Goal: Information Seeking & Learning: Learn about a topic

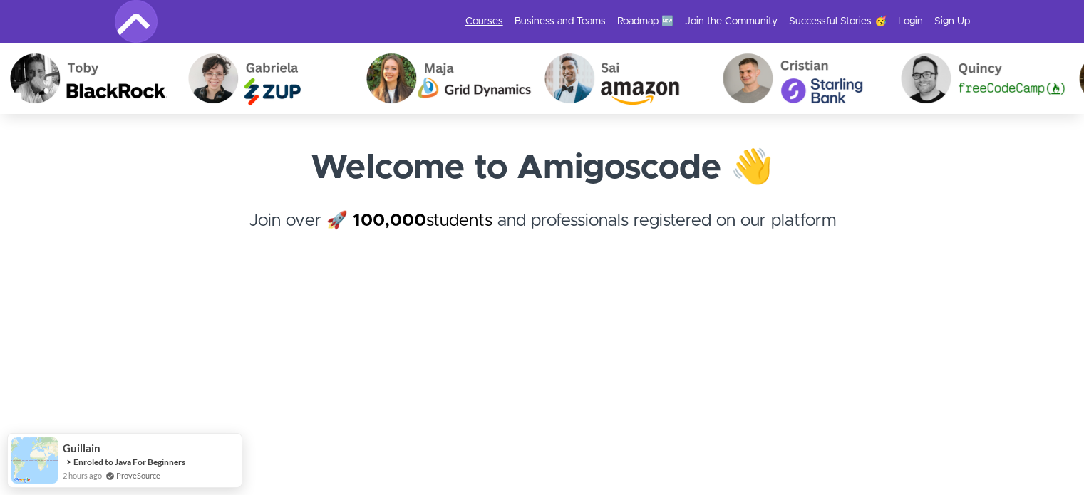
click at [493, 22] on link "Courses" at bounding box center [485, 21] width 38 height 14
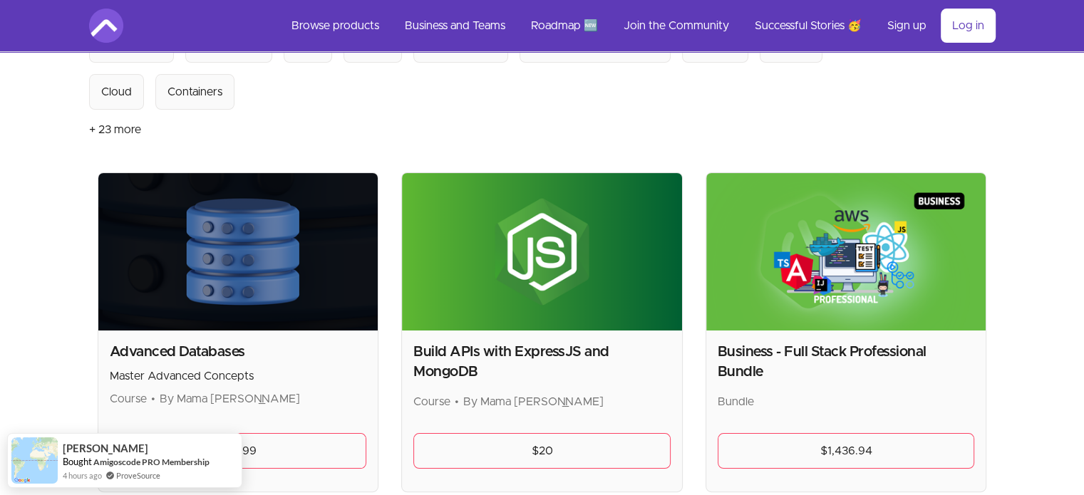
scroll to position [112, 0]
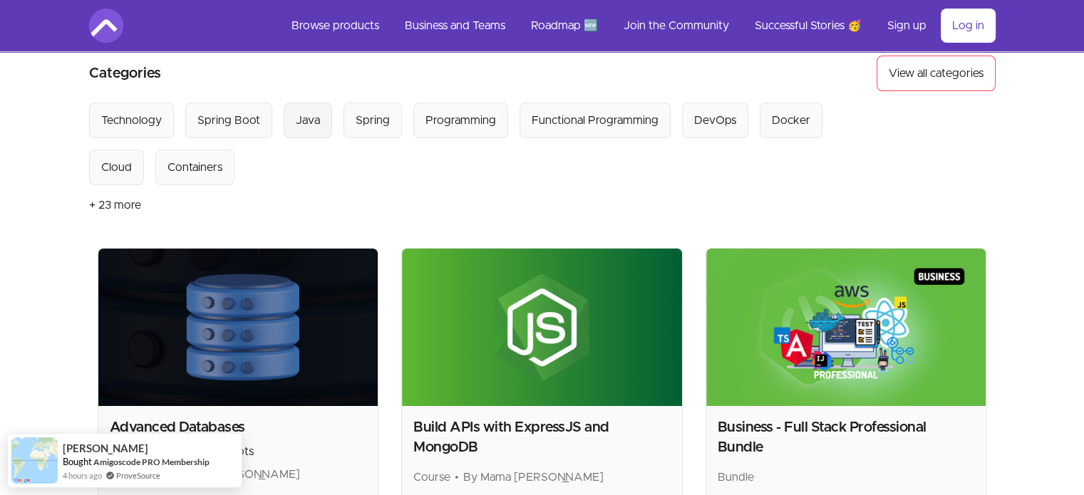
click at [306, 120] on div "Java" at bounding box center [308, 120] width 24 height 17
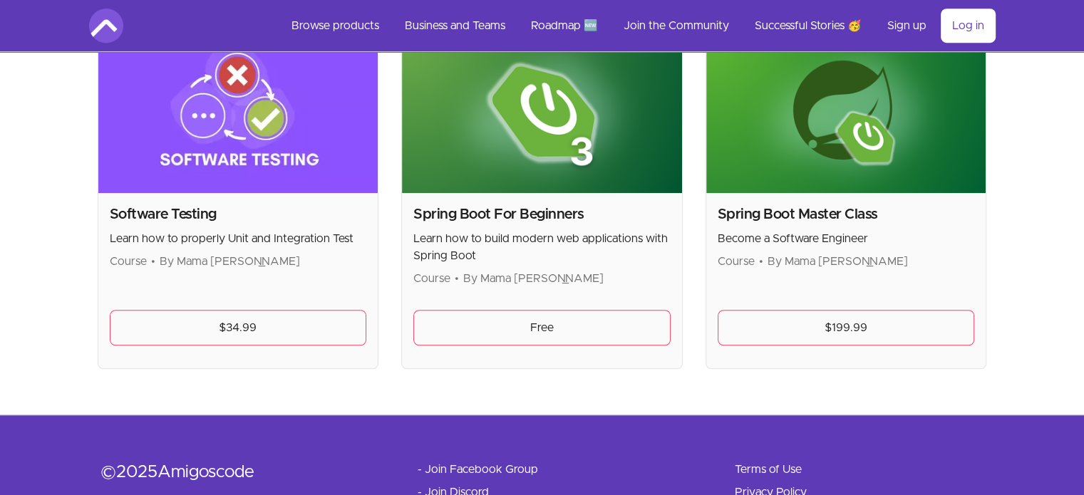
scroll to position [1059, 0]
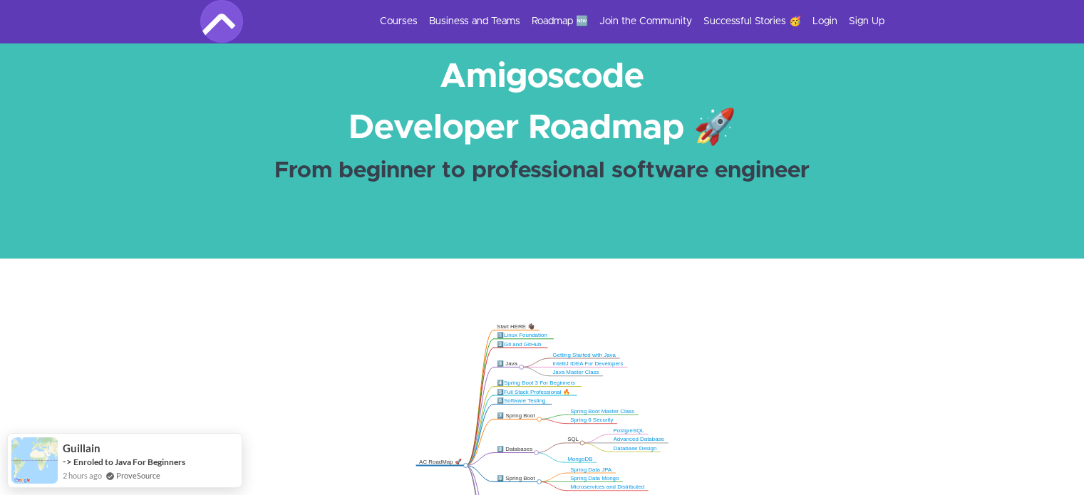
scroll to position [214, 0]
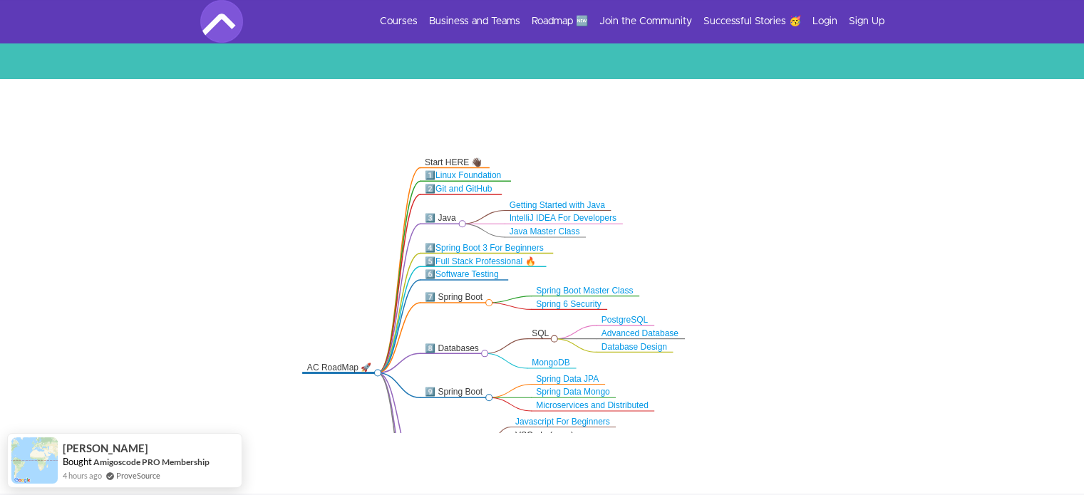
drag, startPoint x: 804, startPoint y: 164, endPoint x: 801, endPoint y: 273, distance: 109.1
click at [801, 273] on icon ".markmap{font:300 16px/20px sans-serif}.markmap-link{fill:none}.markmap-node>ci…" at bounding box center [542, 284] width 1084 height 297
click at [565, 231] on link "Java Master Class" at bounding box center [545, 231] width 71 height 9
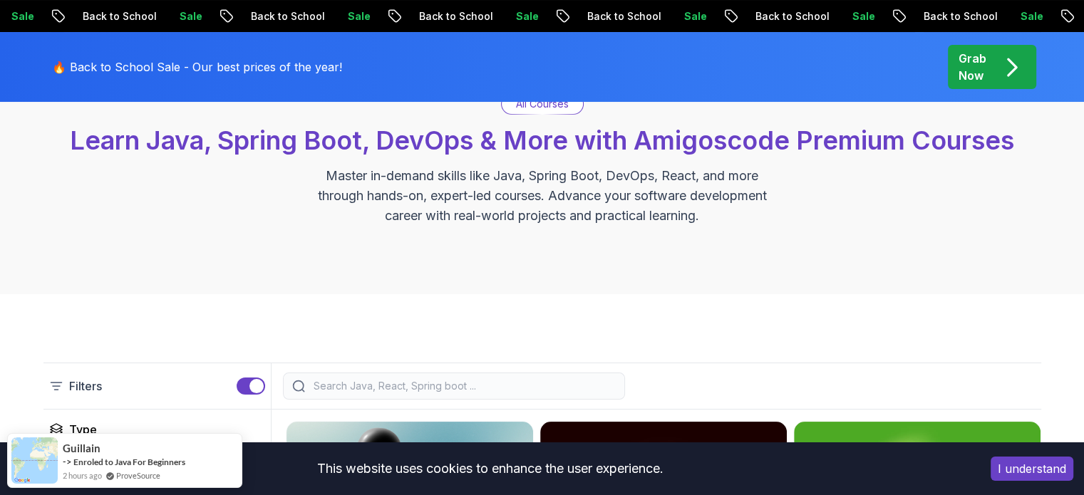
scroll to position [143, 0]
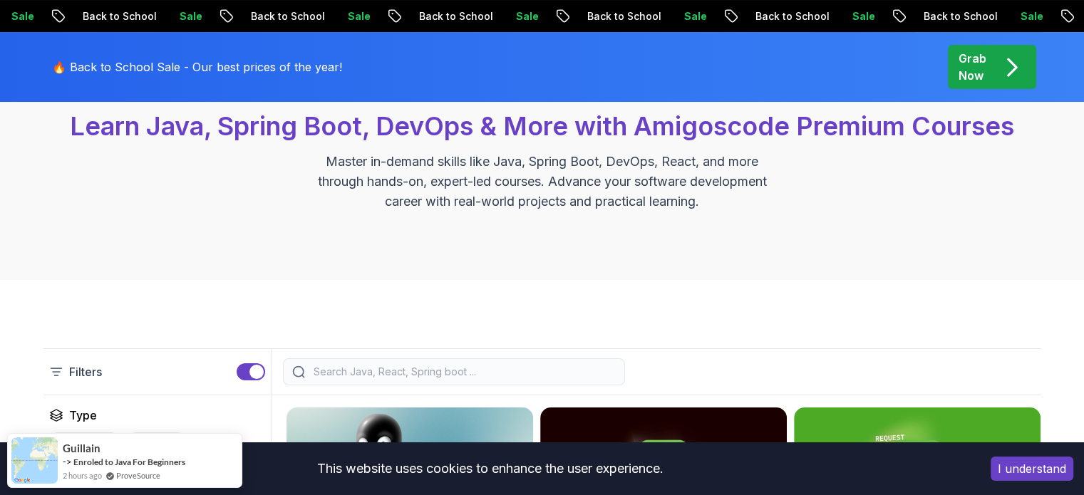
click at [1037, 472] on button "I understand" at bounding box center [1032, 469] width 83 height 24
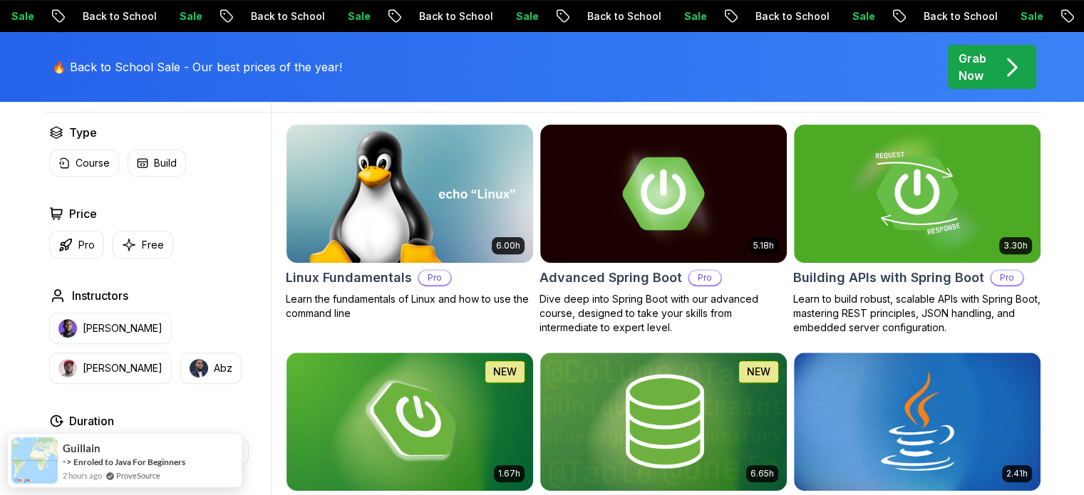
scroll to position [428, 0]
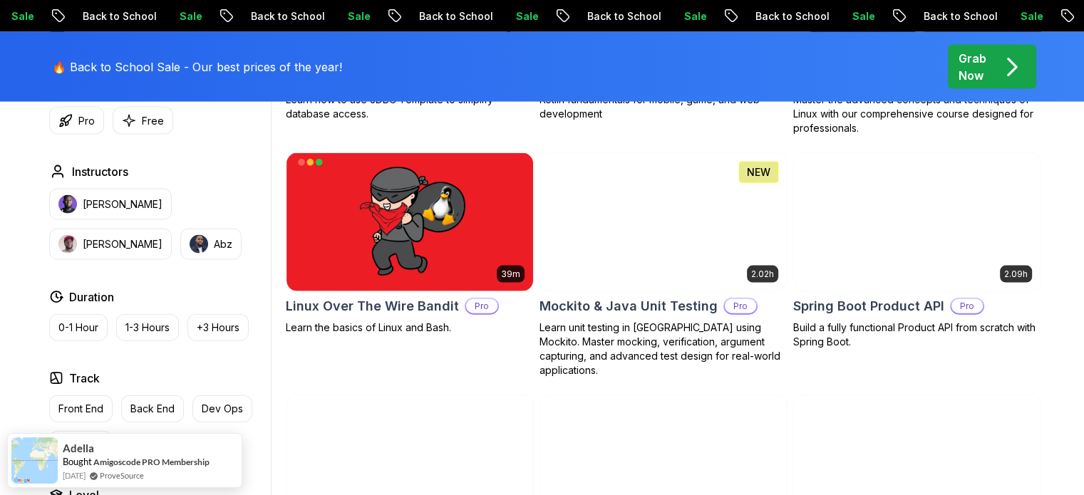
scroll to position [3137, 0]
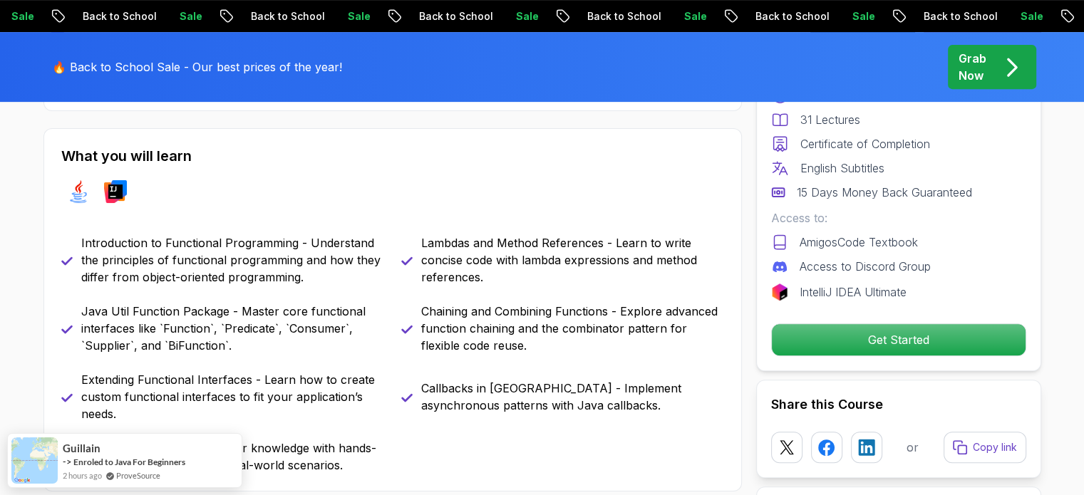
scroll to position [642, 0]
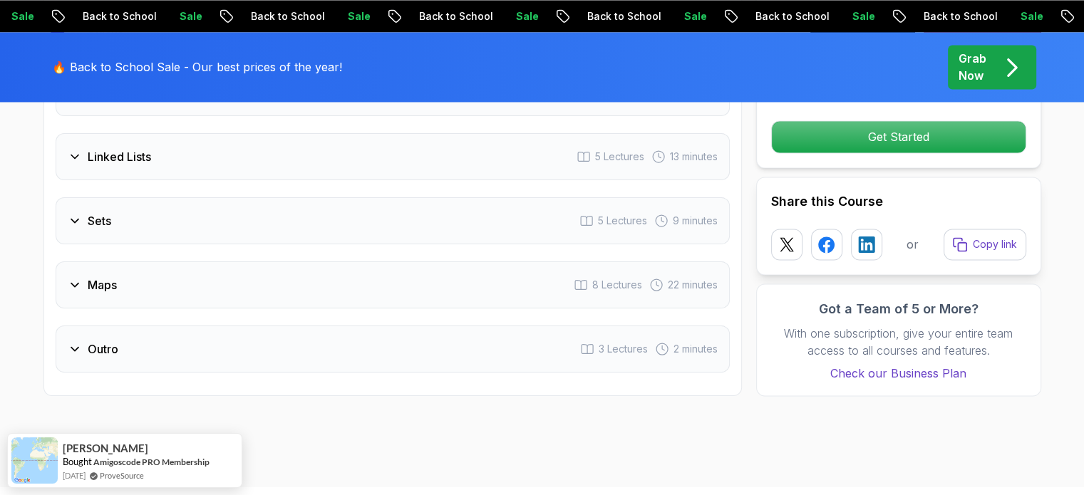
scroll to position [2424, 0]
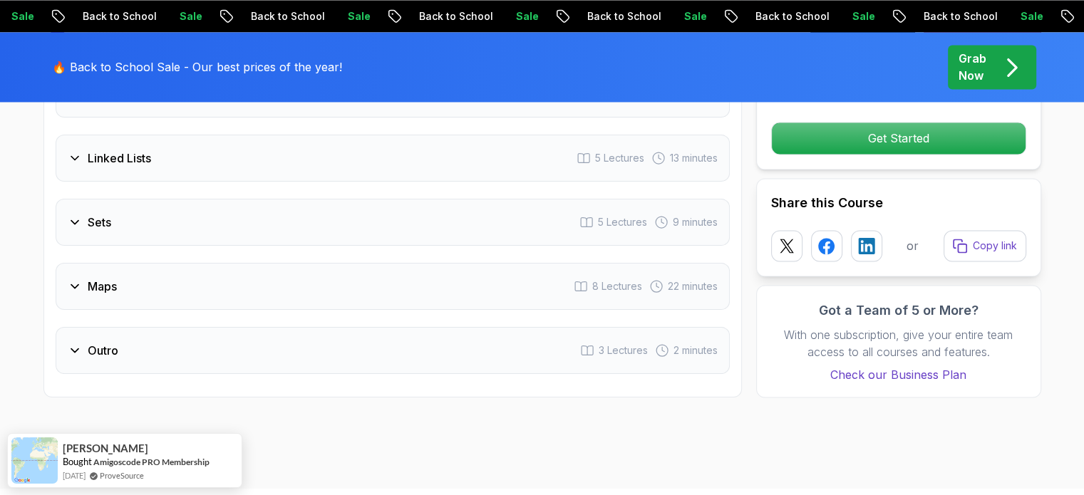
click at [68, 215] on icon at bounding box center [75, 222] width 14 height 14
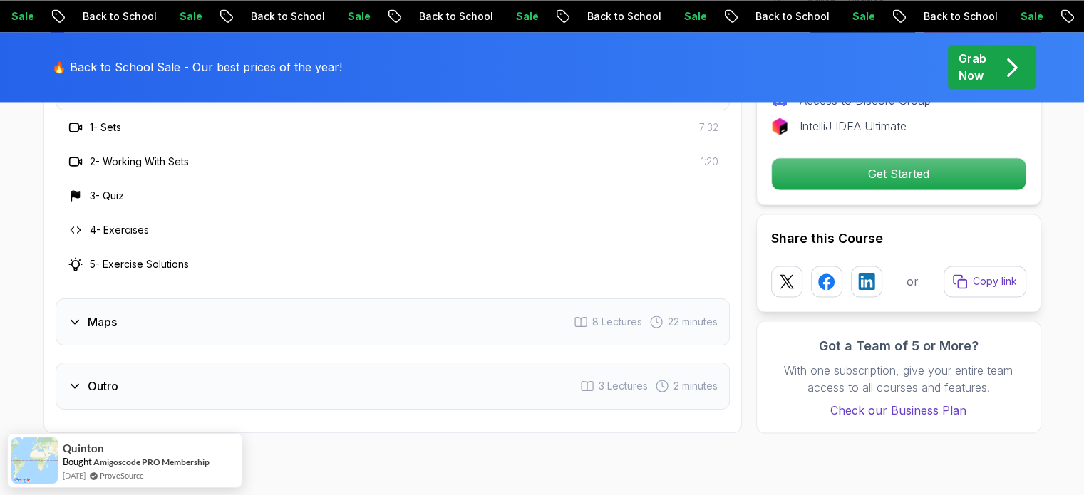
scroll to position [2352, 0]
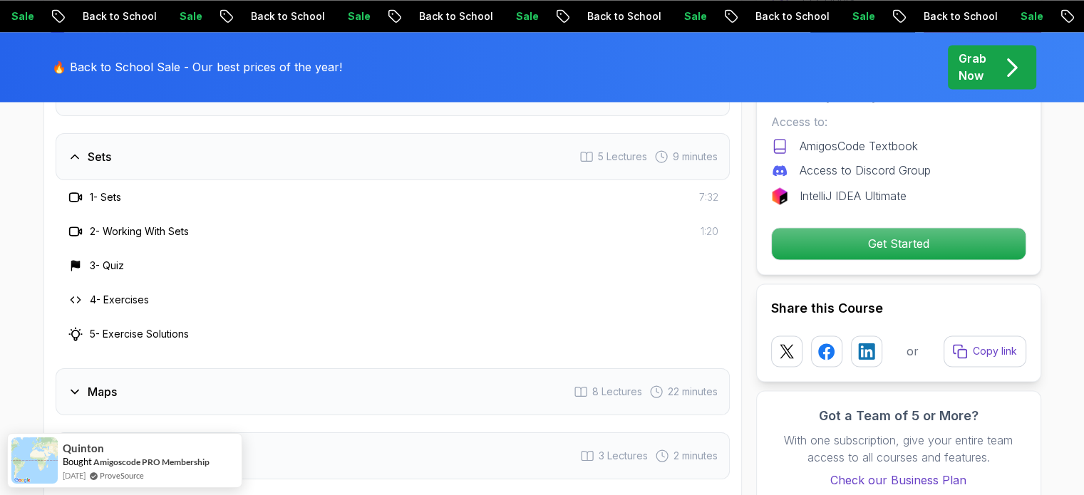
click at [76, 150] on icon at bounding box center [75, 157] width 14 height 14
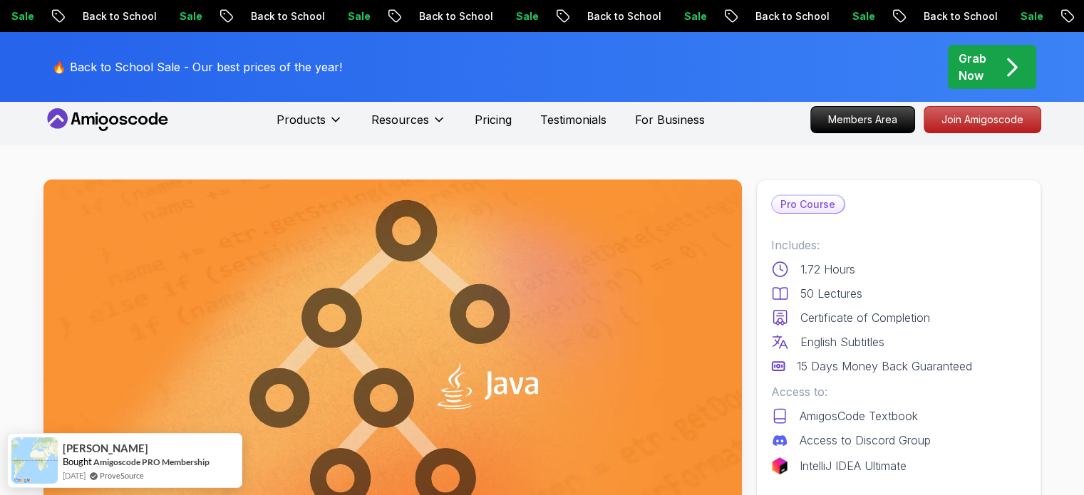
scroll to position [0, 0]
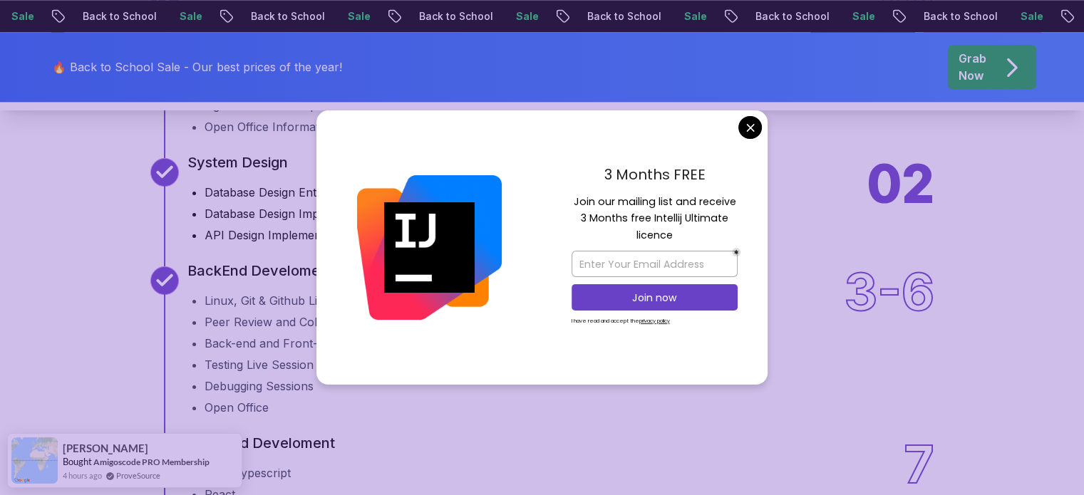
scroll to position [1996, 0]
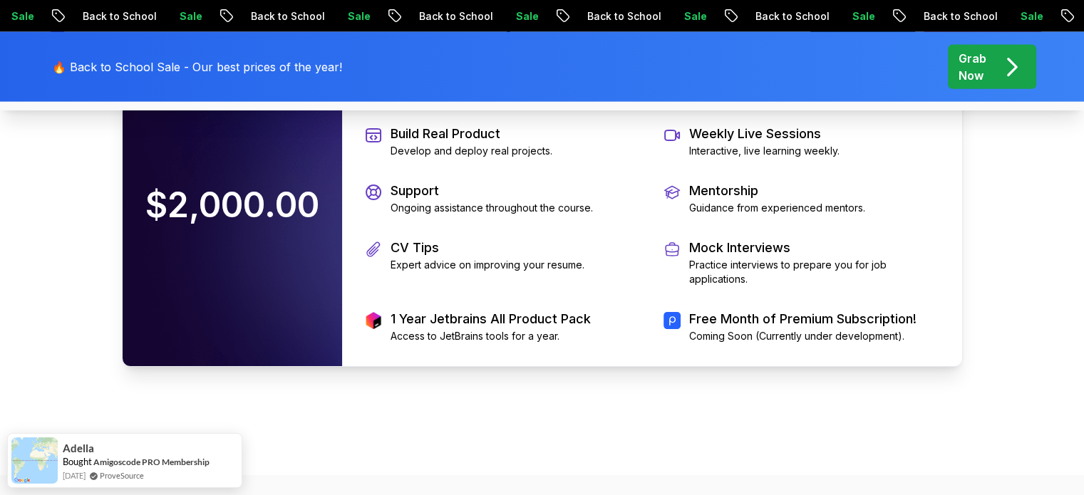
scroll to position [3351, 0]
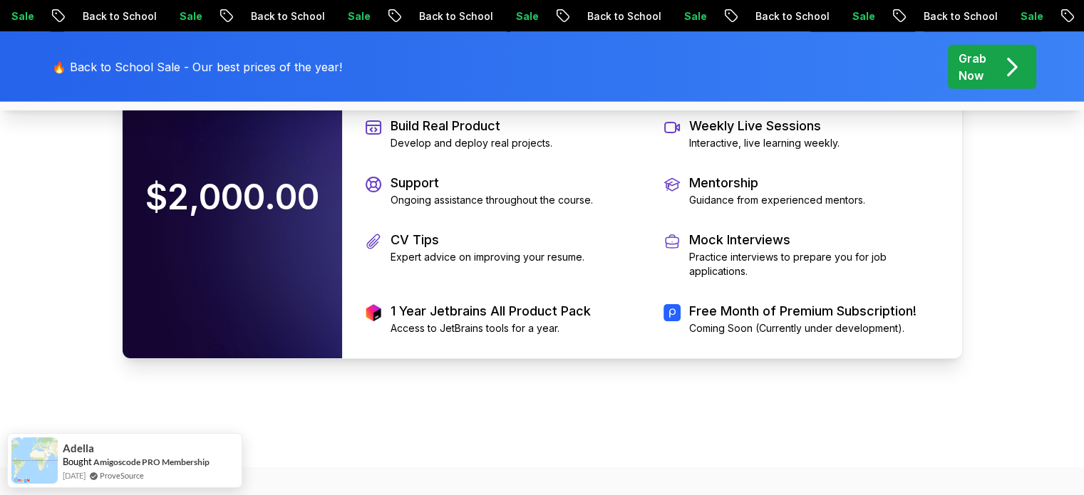
click at [864, 309] on p "Free Month of Premium Subscription!" at bounding box center [802, 312] width 227 height 20
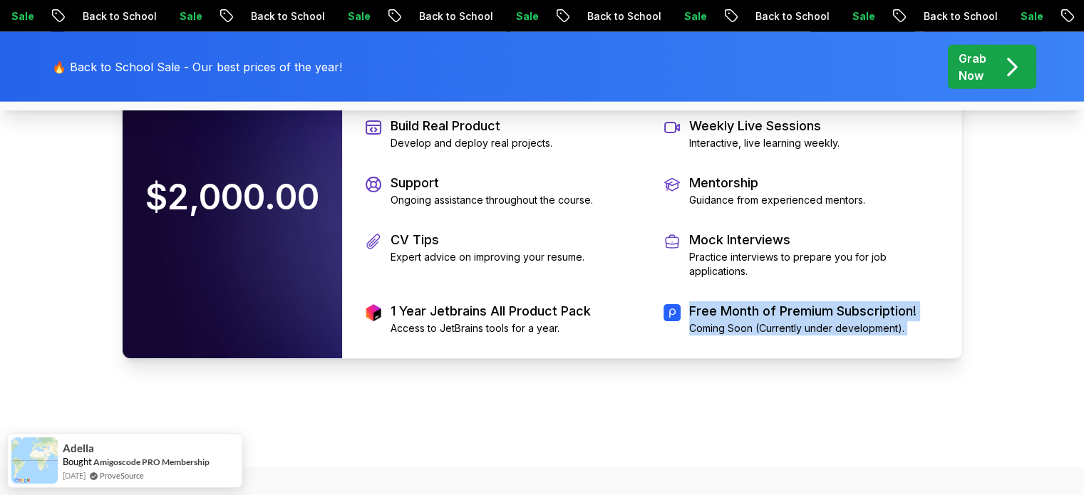
drag, startPoint x: 864, startPoint y: 309, endPoint x: 870, endPoint y: 327, distance: 19.4
click at [870, 327] on div "Free Month of Premium Subscription! Coming Soon (Currently under development)." at bounding box center [802, 319] width 227 height 34
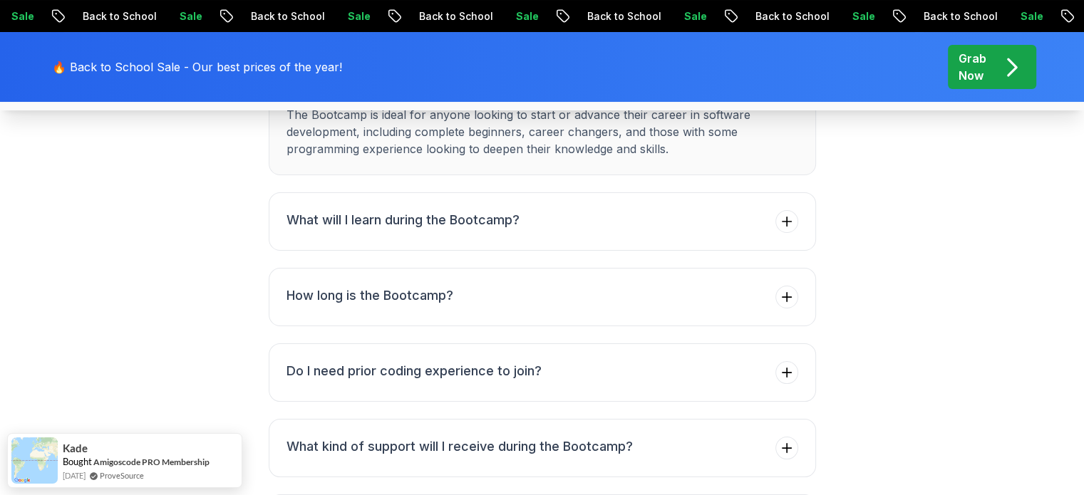
scroll to position [5513, 0]
click at [783, 299] on icon at bounding box center [787, 298] width 14 height 14
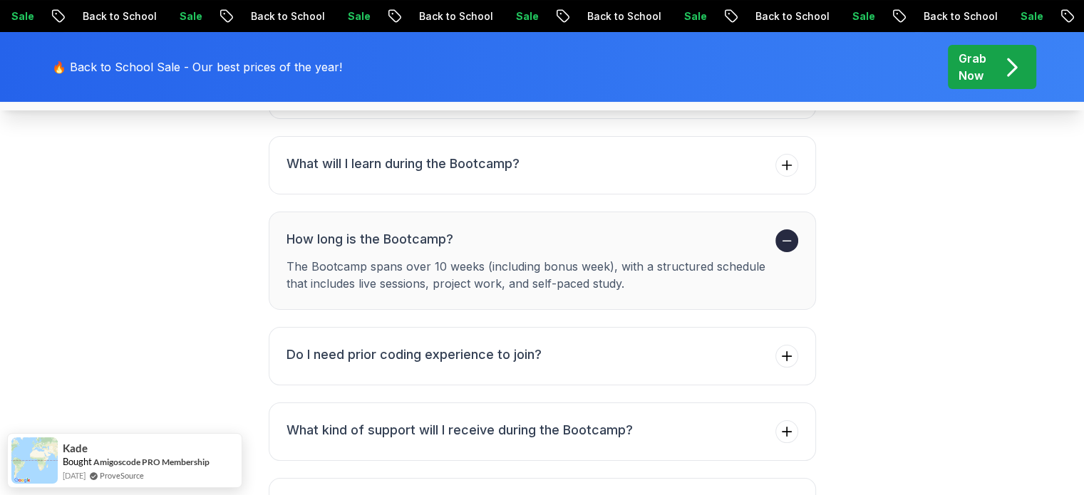
click at [783, 244] on icon at bounding box center [787, 241] width 14 height 14
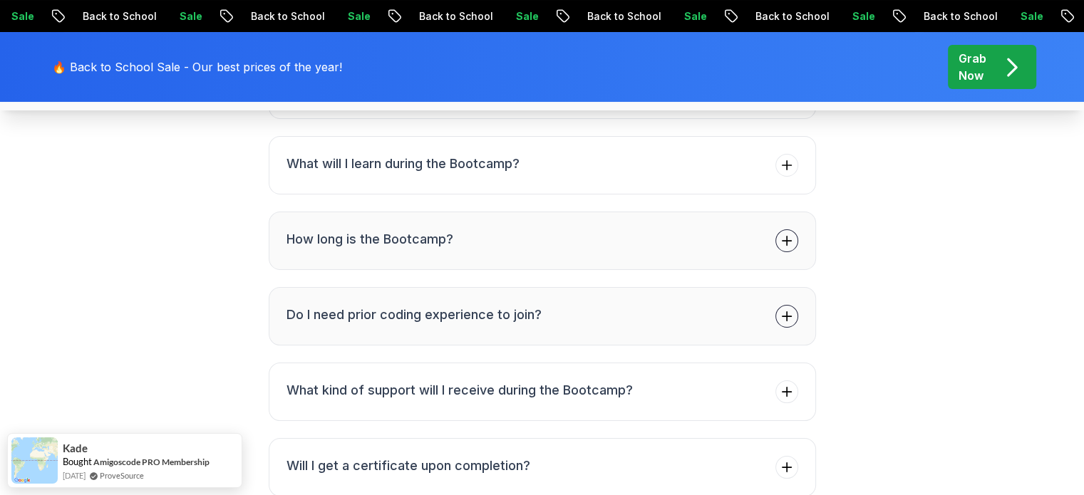
click at [793, 308] on span at bounding box center [787, 316] width 23 height 23
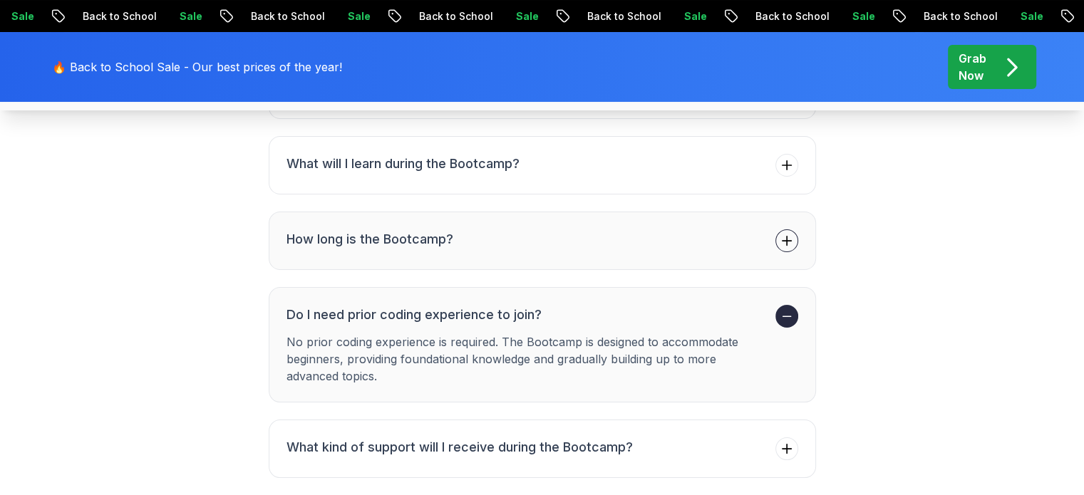
click at [793, 309] on icon at bounding box center [787, 316] width 14 height 14
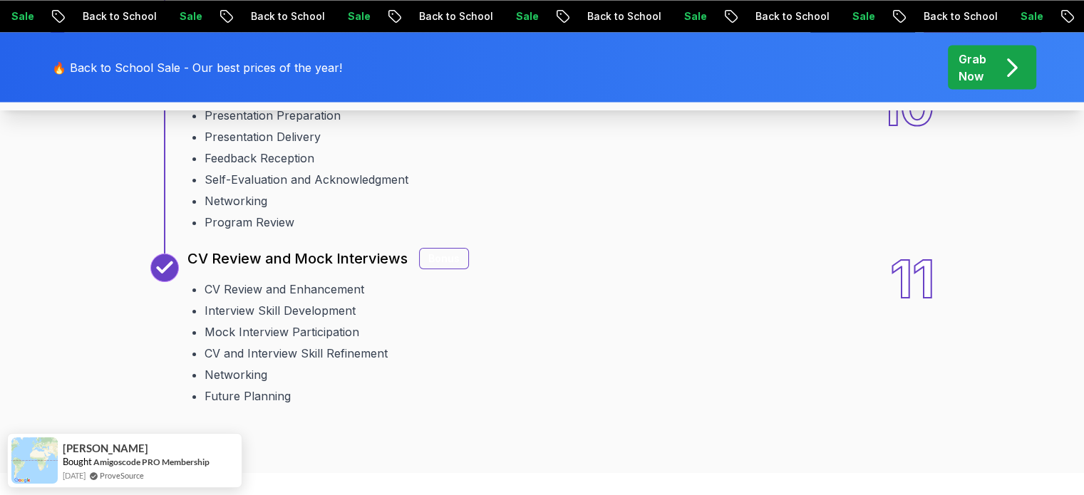
scroll to position [2661, 0]
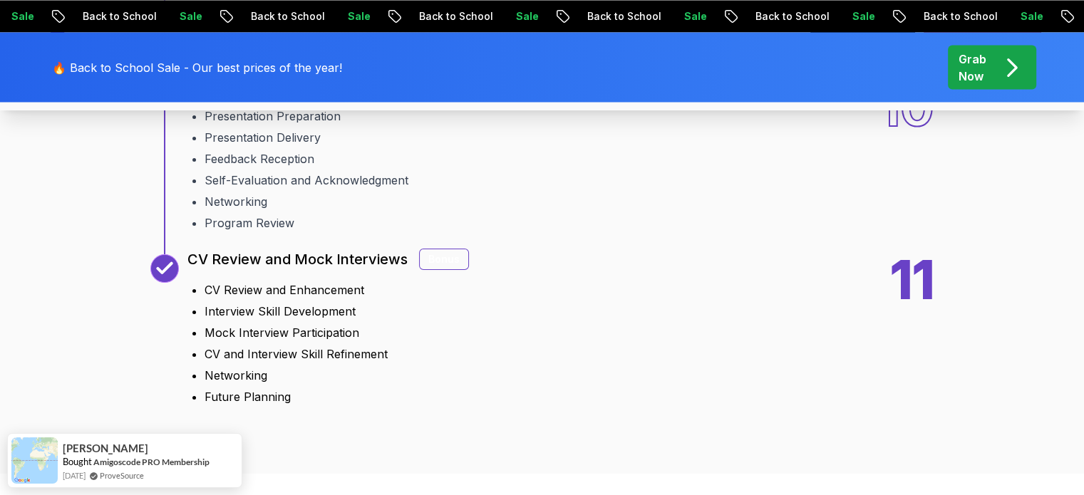
click at [432, 259] on div "Bonus" at bounding box center [444, 259] width 50 height 21
drag, startPoint x: 404, startPoint y: 259, endPoint x: 470, endPoint y: 256, distance: 65.7
click at [470, 256] on div "11 CV Review and Mock Interviews Bonus CV Review and Enhancement Interview Skil…" at bounding box center [542, 329] width 784 height 151
click at [632, 345] on div "11 CV Review and Mock Interviews Bonus CV Review and Enhancement Interview Skil…" at bounding box center [542, 329] width 784 height 151
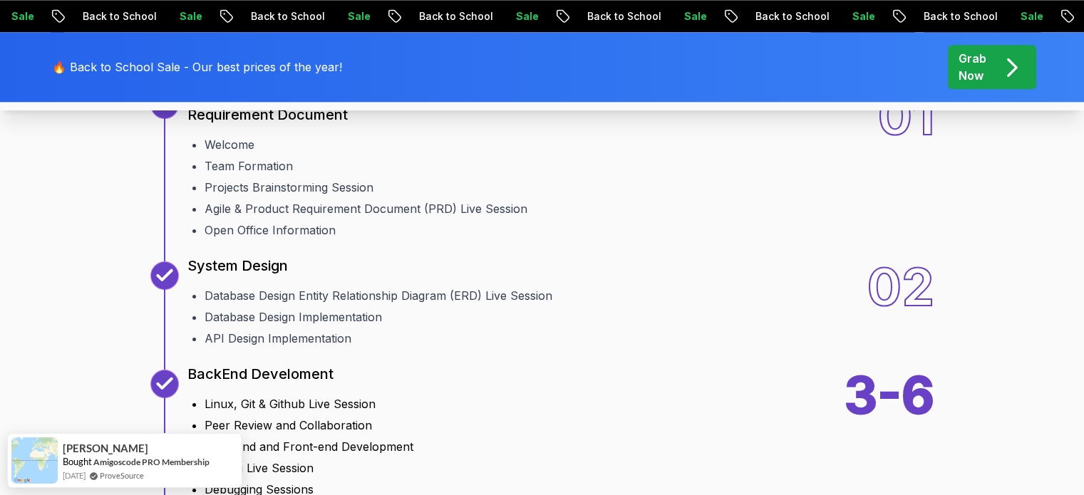
scroll to position [1592, 0]
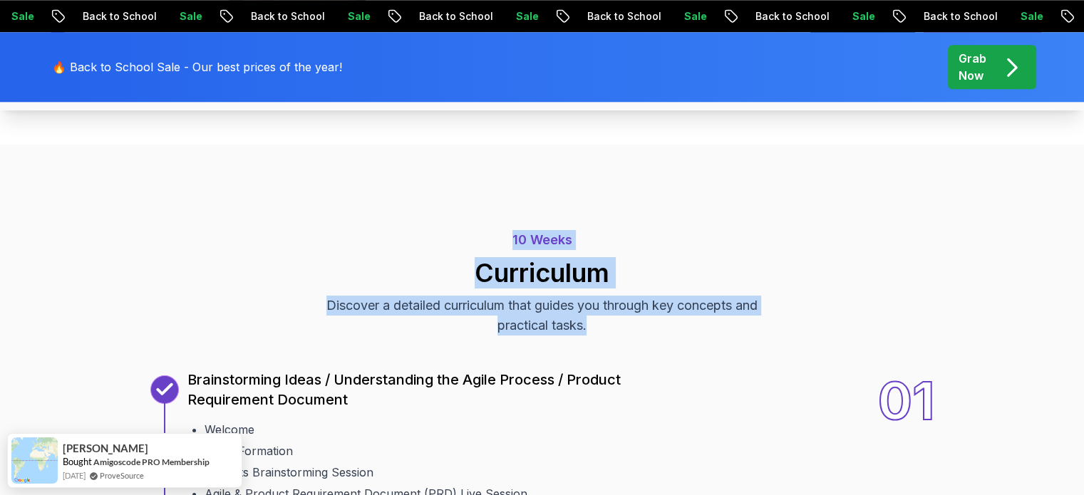
drag, startPoint x: 513, startPoint y: 236, endPoint x: 621, endPoint y: 327, distance: 141.7
click at [621, 327] on div "10 Weeks Curriculum Discover a detailed curriculum that guides you through key …" at bounding box center [542, 283] width 998 height 106
click at [599, 317] on p "Discover a detailed curriculum that guides you through key concepts and practic…" at bounding box center [542, 316] width 479 height 40
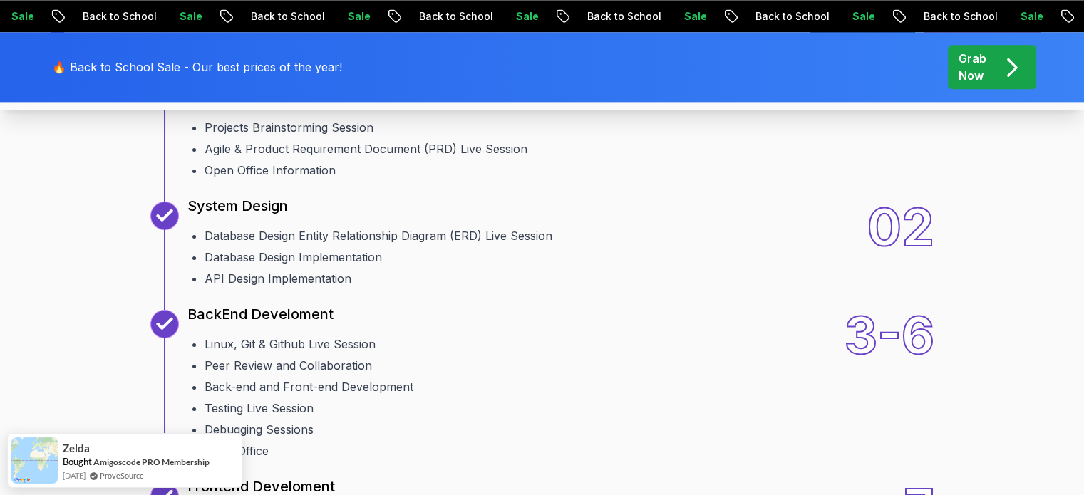
scroll to position [1948, 0]
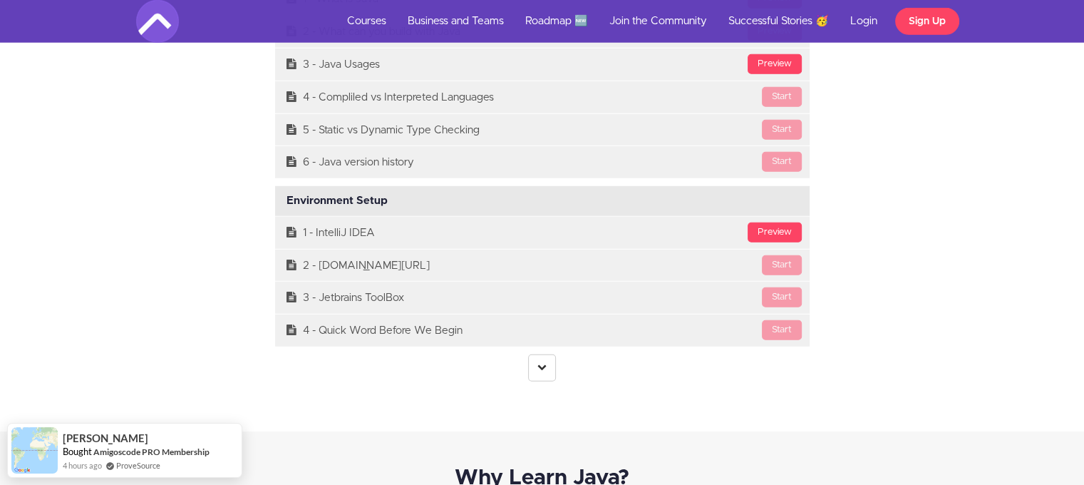
scroll to position [3921, 0]
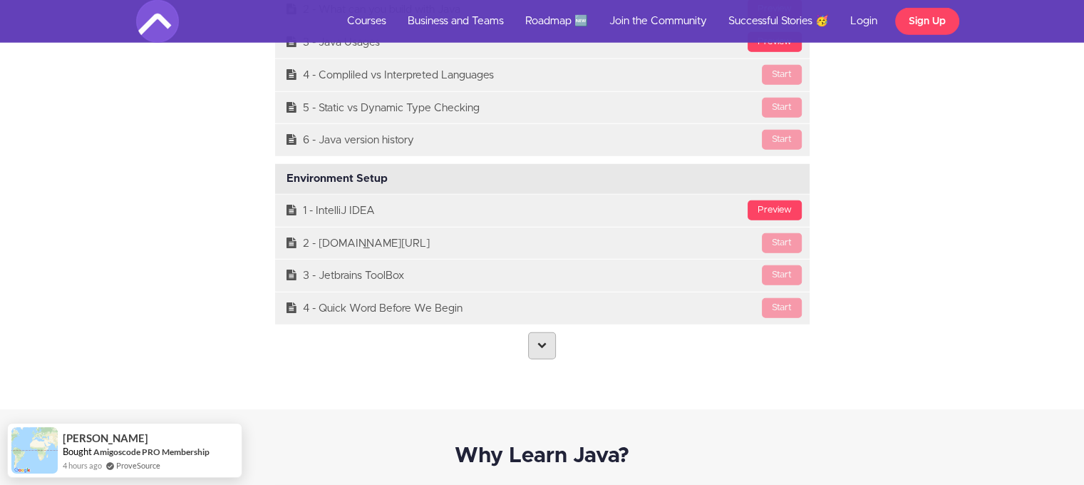
click at [543, 346] on icon at bounding box center [542, 344] width 9 height 9
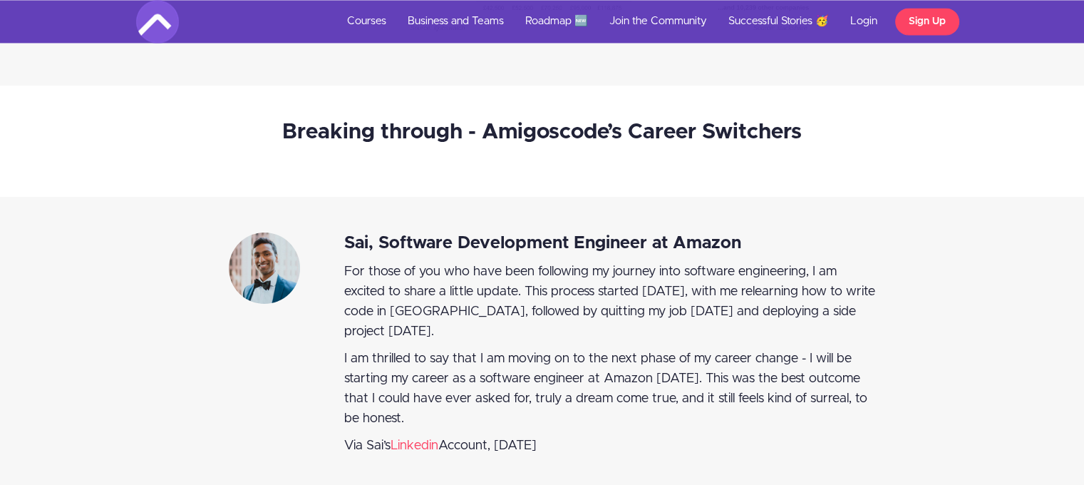
scroll to position [18760, 0]
